Goal: Answer question/provide support: Answer question/provide support

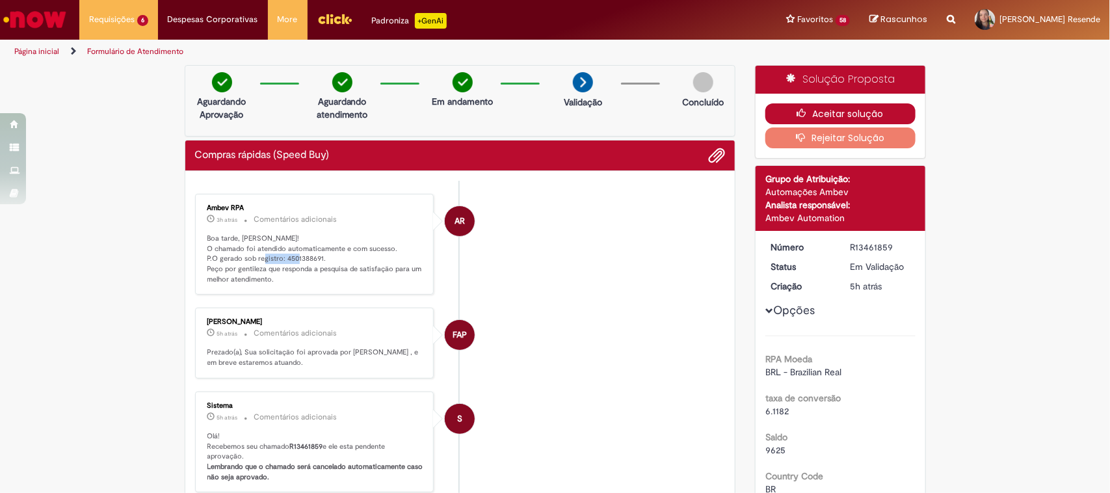
click at [817, 105] on button "Aceitar solução" at bounding box center [840, 113] width 150 height 21
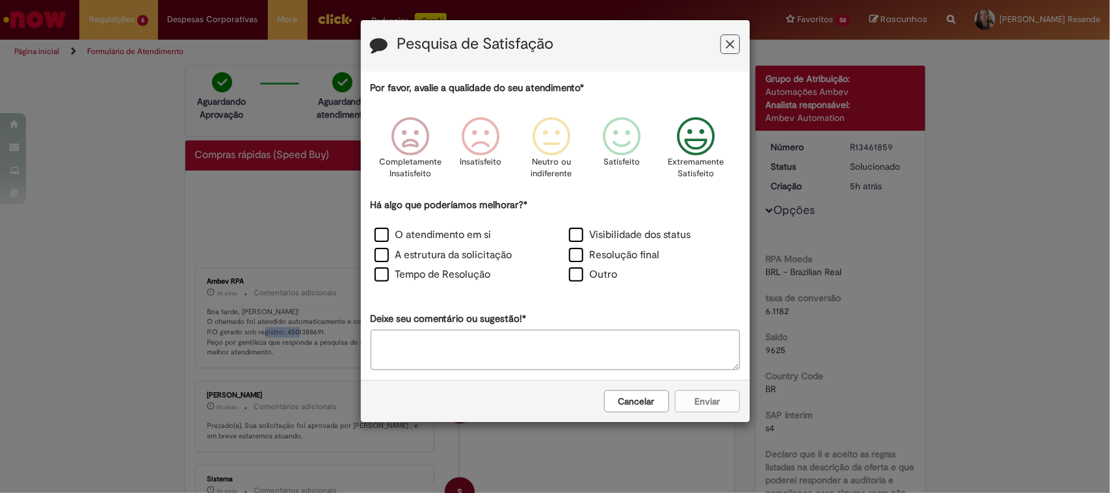
click at [700, 146] on icon "Feedback" at bounding box center [695, 136] width 49 height 39
click at [388, 235] on label "O atendimento em si" at bounding box center [433, 235] width 117 height 15
click at [687, 395] on button "Enviar" at bounding box center [707, 401] width 65 height 22
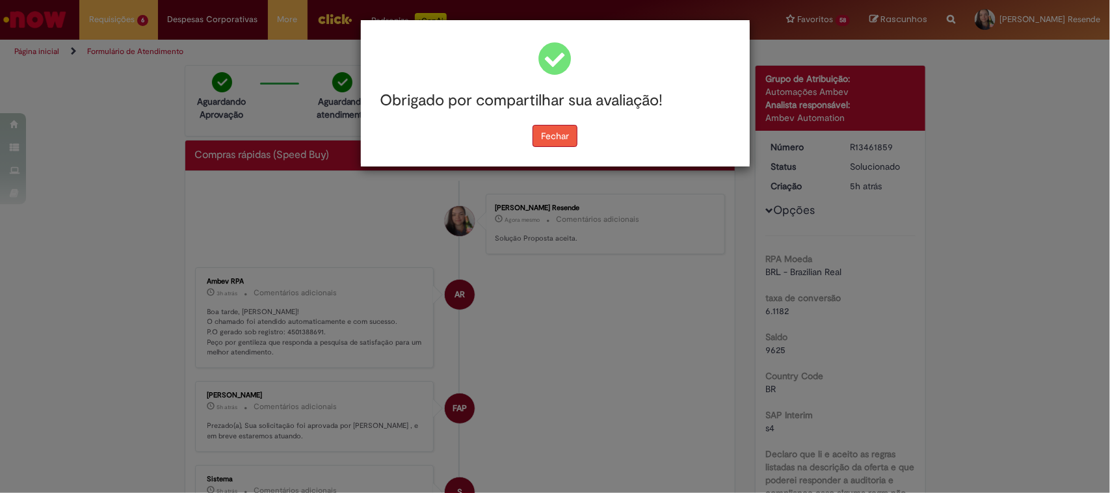
click at [563, 137] on button "Fechar" at bounding box center [554, 136] width 45 height 22
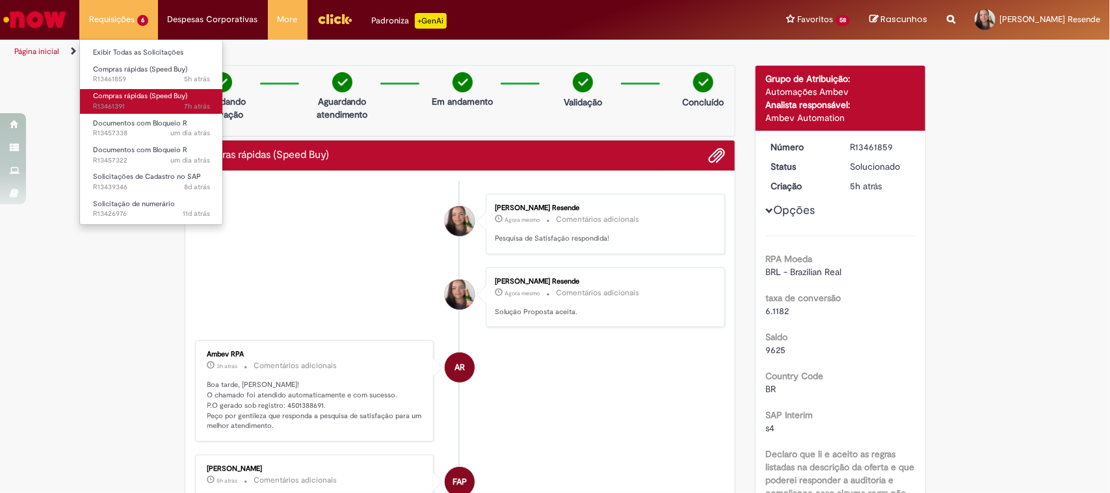
click at [140, 101] on span "7h atrás 7 horas atrás R13461391" at bounding box center [151, 106] width 117 height 10
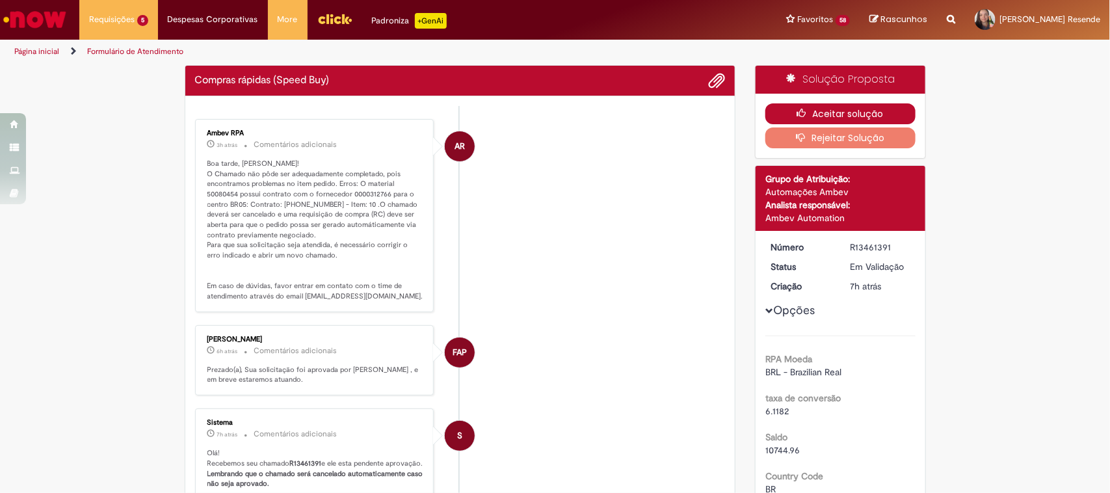
click at [820, 112] on button "Aceitar solução" at bounding box center [840, 113] width 150 height 21
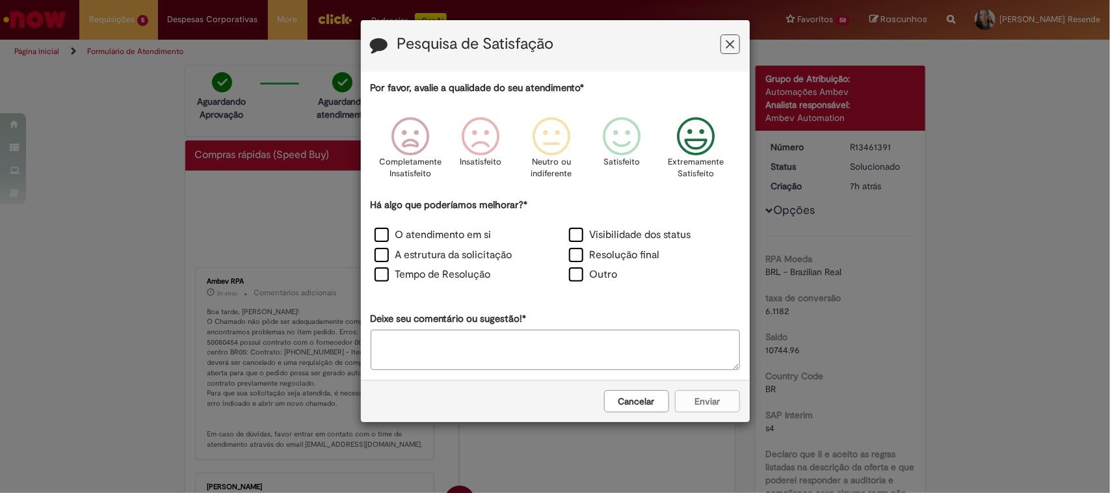
click at [699, 150] on icon "Feedback" at bounding box center [695, 136] width 49 height 39
click at [387, 239] on label "O atendimento em si" at bounding box center [433, 235] width 117 height 15
click at [690, 400] on button "Enviar" at bounding box center [707, 401] width 65 height 22
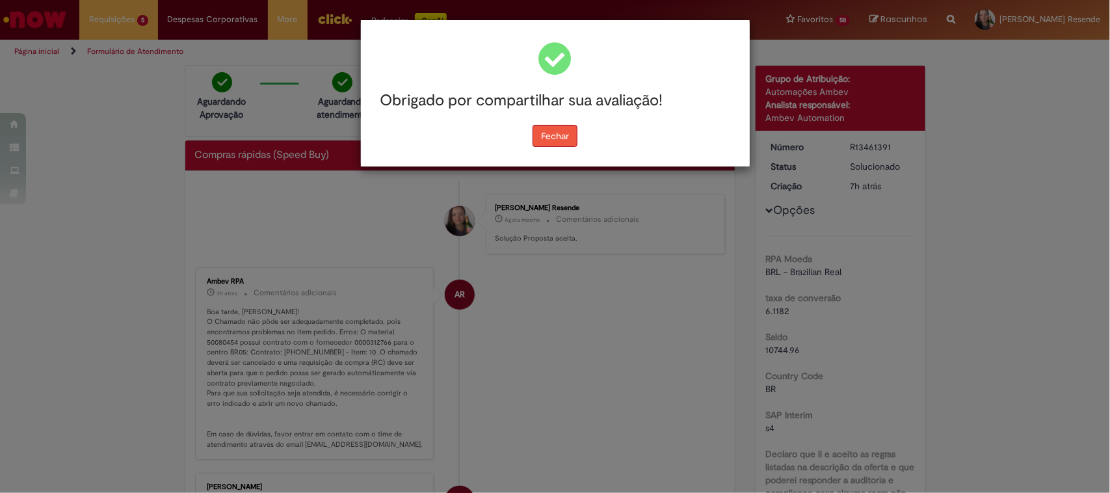
click at [545, 138] on button "Fechar" at bounding box center [554, 136] width 45 height 22
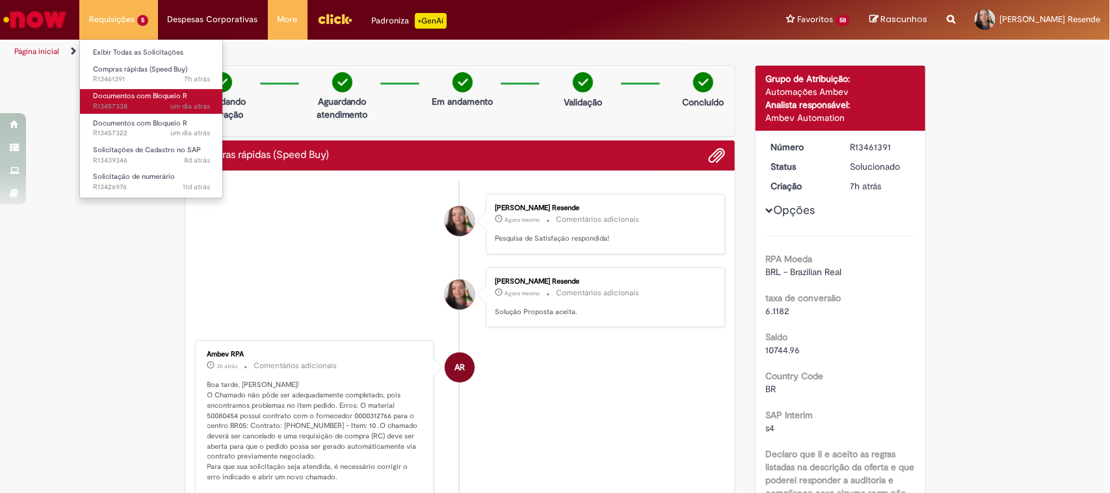
click at [144, 101] on span "um dia atrás um dia atrás R13457338" at bounding box center [151, 106] width 117 height 10
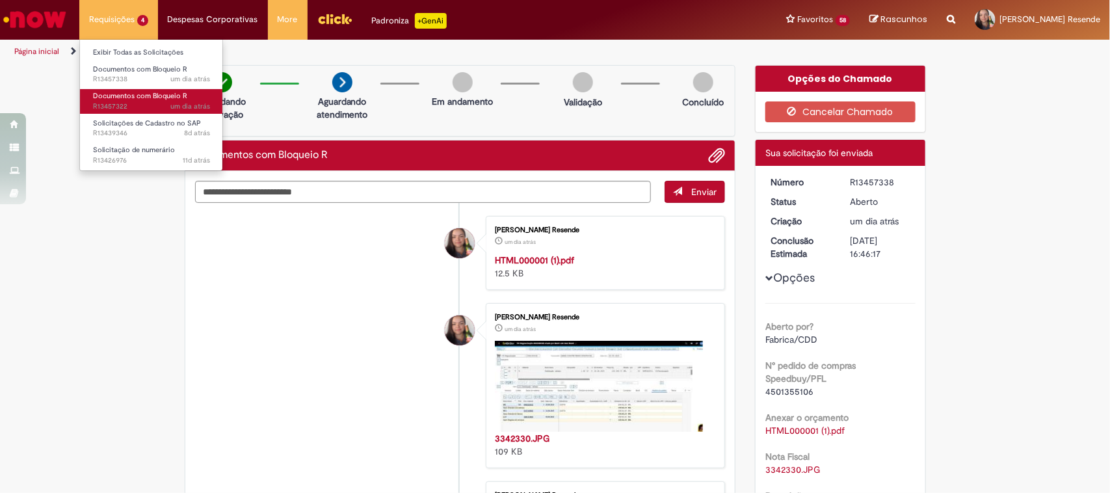
click at [127, 101] on span "um dia atrás um dia atrás R13457322" at bounding box center [151, 106] width 117 height 10
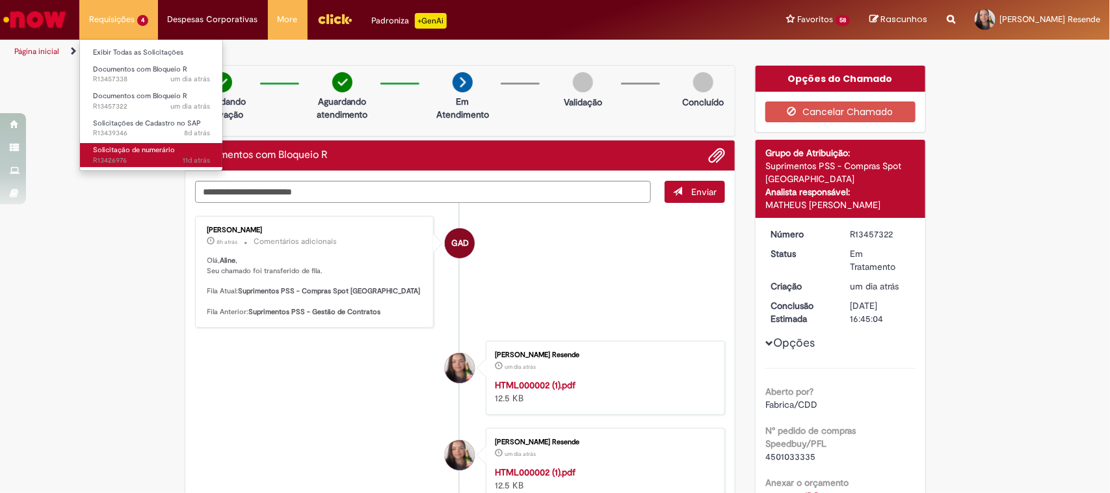
click at [169, 151] on span "Solicitação de numerário" at bounding box center [134, 150] width 82 height 10
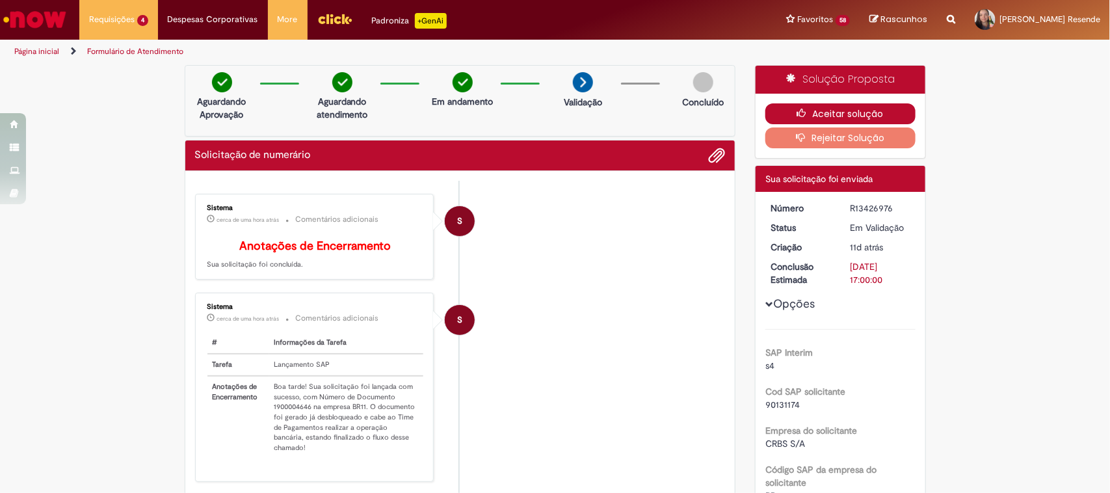
click at [821, 109] on button "Aceitar solução" at bounding box center [840, 113] width 150 height 21
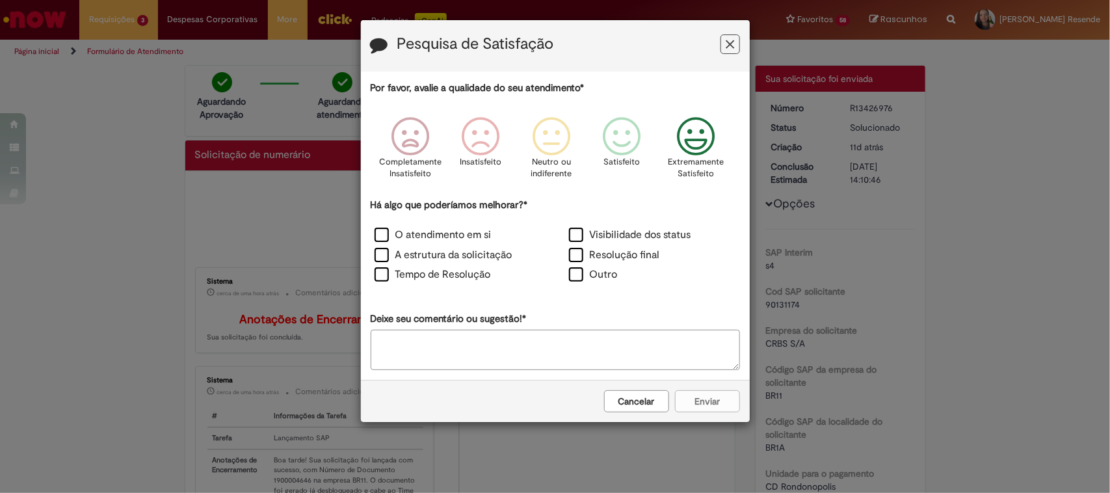
click at [689, 145] on icon "Feedback" at bounding box center [695, 136] width 49 height 39
click at [390, 232] on label "O atendimento em si" at bounding box center [433, 235] width 117 height 15
click at [690, 398] on button "Enviar" at bounding box center [707, 401] width 65 height 22
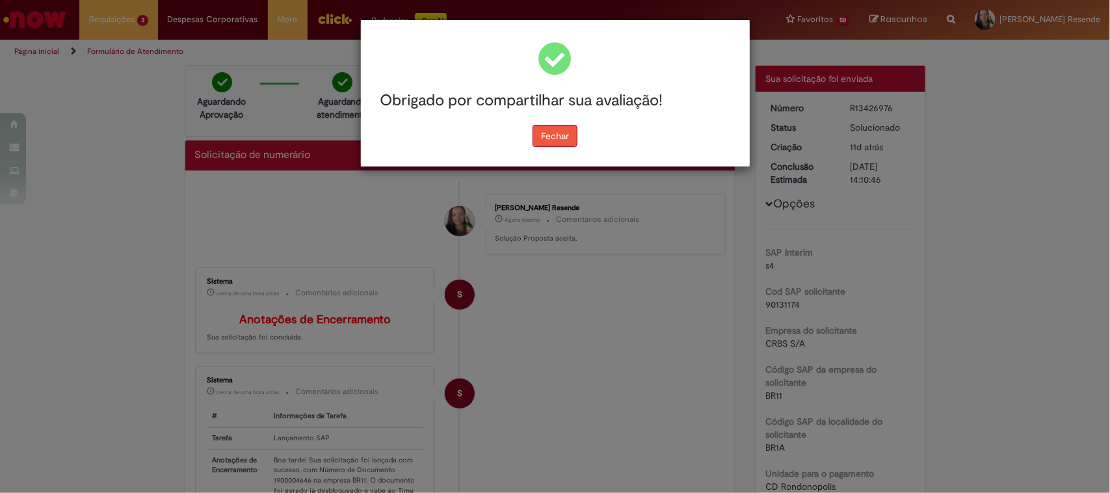
click at [551, 129] on button "Fechar" at bounding box center [554, 136] width 45 height 22
